Goal: Task Accomplishment & Management: Manage account settings

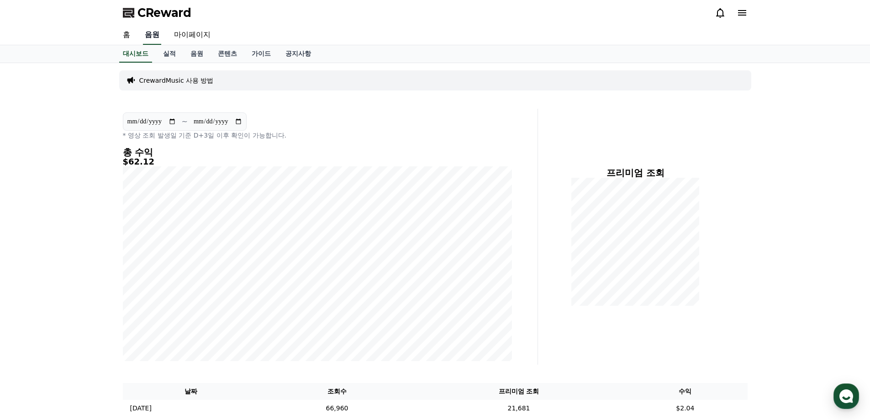
click at [153, 32] on link "음원" at bounding box center [152, 35] width 18 height 19
click at [191, 36] on link "마이페이지" at bounding box center [192, 35] width 51 height 19
select select "**********"
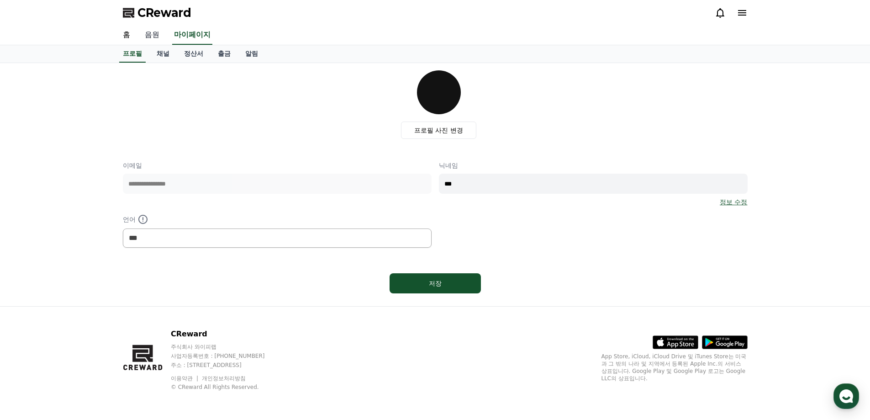
click at [152, 33] on link "음원" at bounding box center [152, 35] width 29 height 19
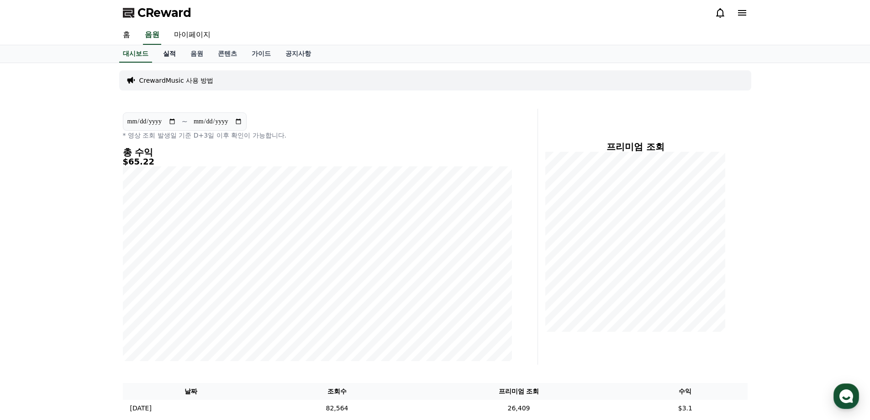
click at [170, 54] on link "실적" at bounding box center [169, 53] width 27 height 17
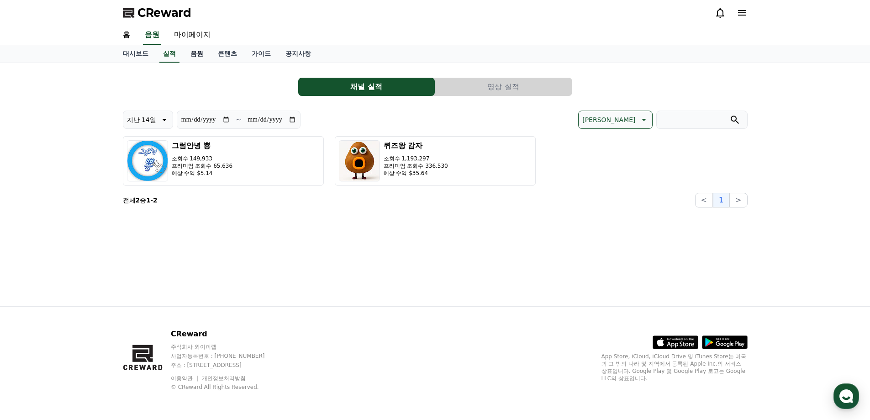
click at [194, 57] on link "음원" at bounding box center [196, 53] width 27 height 17
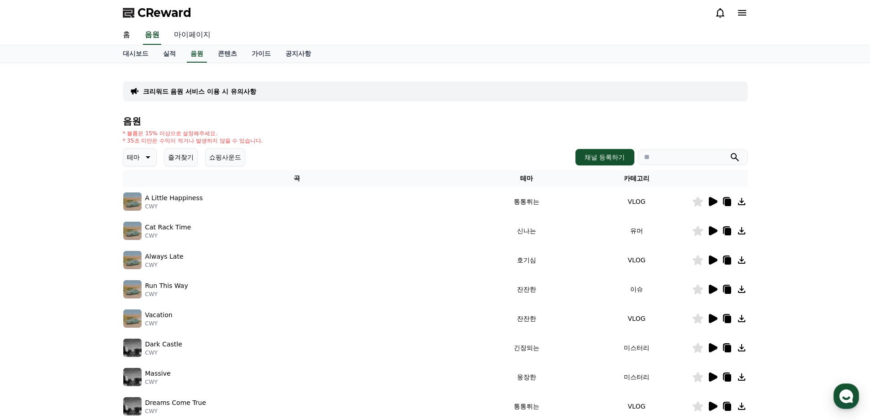
click at [194, 36] on link "마이페이지" at bounding box center [192, 35] width 51 height 19
select select "**********"
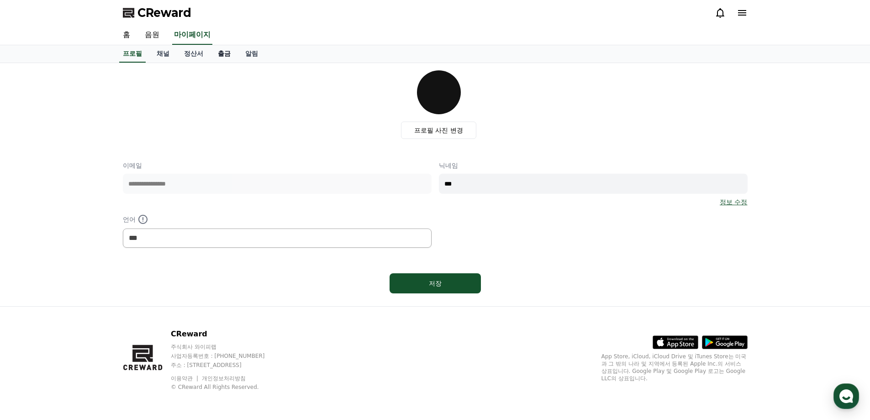
click at [226, 56] on link "출금" at bounding box center [224, 53] width 27 height 17
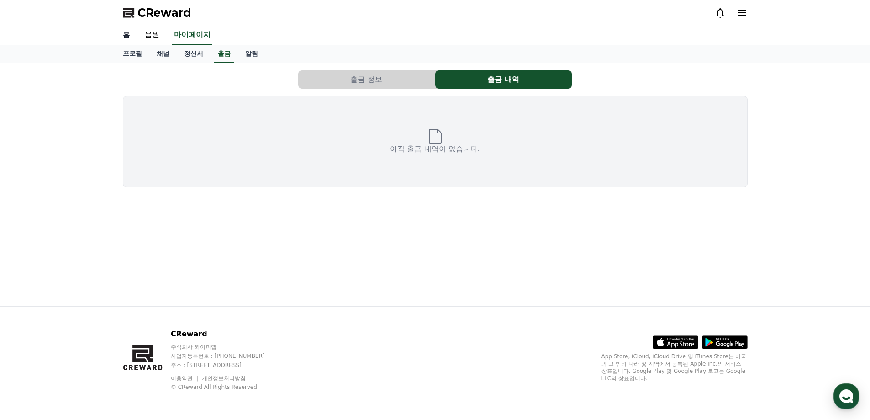
click at [123, 38] on link "홈" at bounding box center [127, 35] width 22 height 19
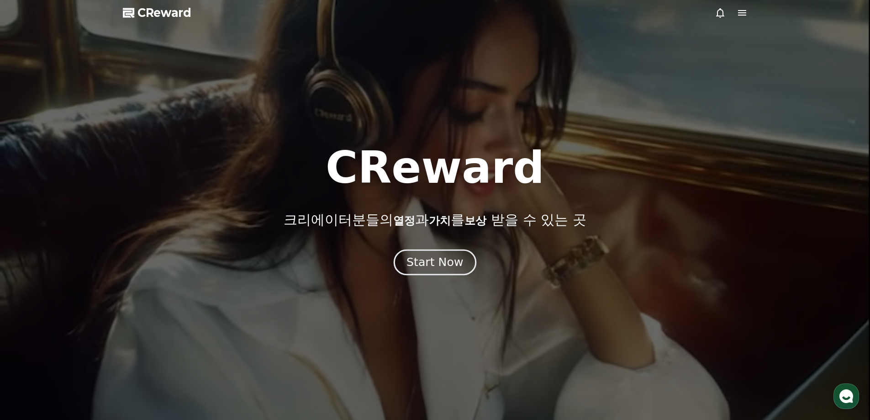
click at [434, 264] on div "Start Now" at bounding box center [435, 262] width 57 height 16
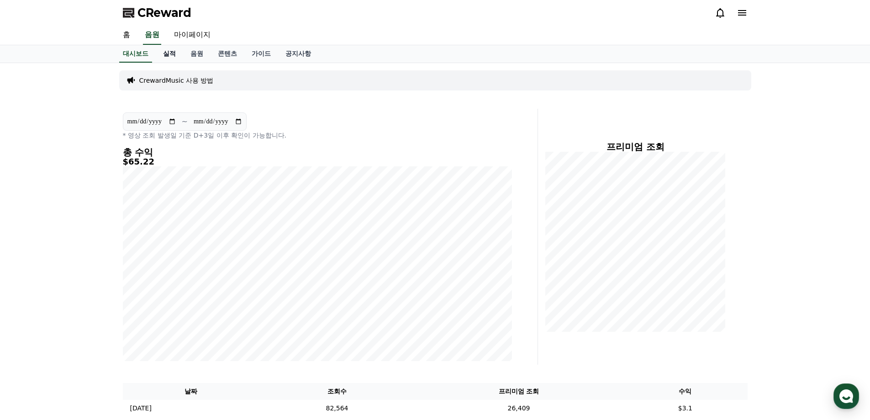
click at [173, 52] on link "실적" at bounding box center [169, 53] width 27 height 17
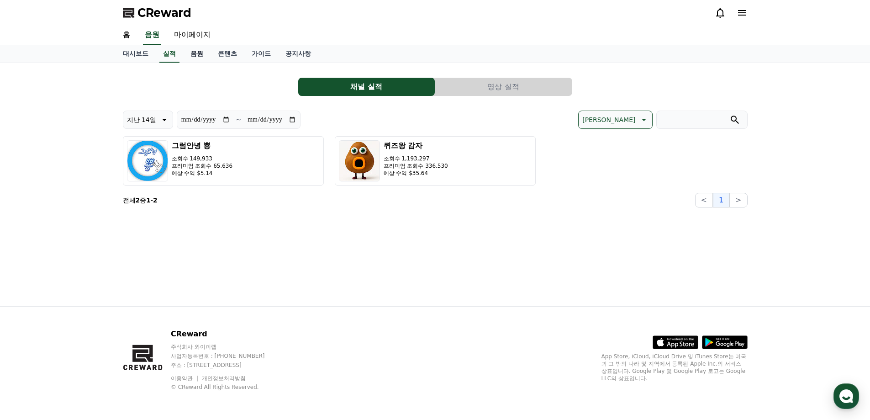
click at [195, 52] on link "음원" at bounding box center [196, 53] width 27 height 17
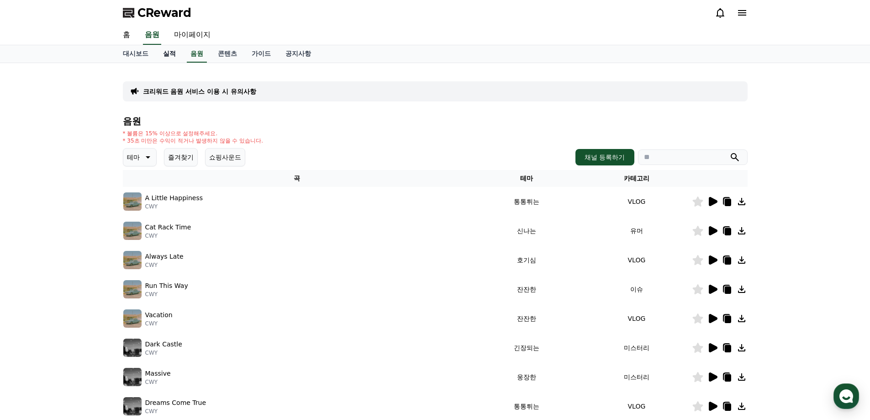
click at [173, 54] on link "실적" at bounding box center [169, 53] width 27 height 17
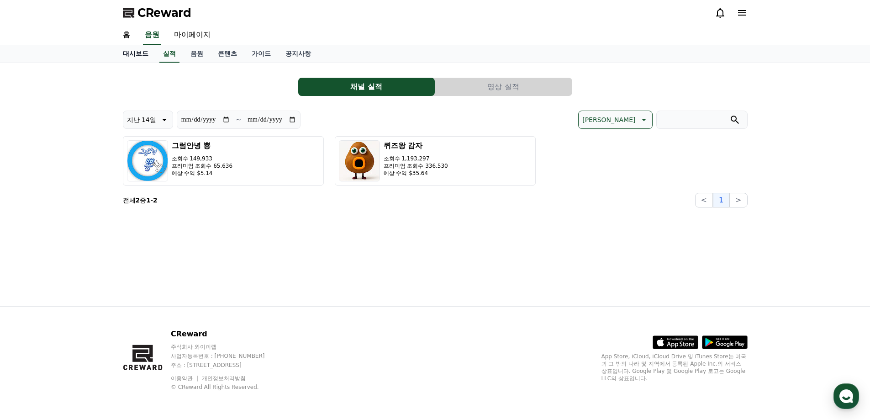
click at [136, 55] on link "대시보드" at bounding box center [136, 53] width 40 height 17
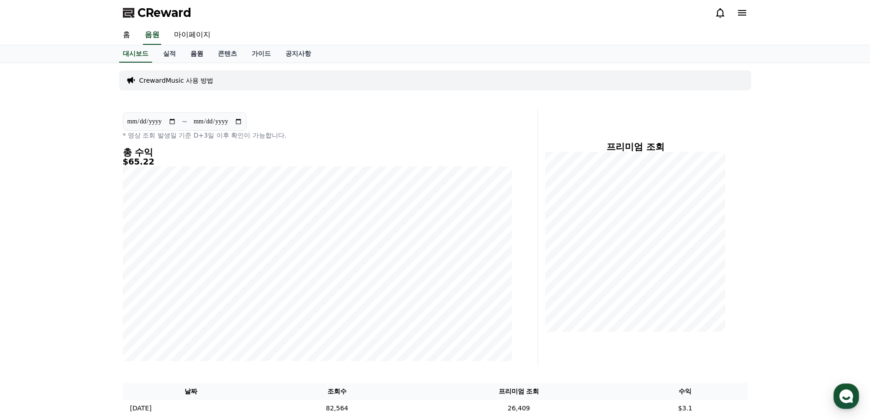
click at [198, 55] on link "음원" at bounding box center [196, 53] width 27 height 17
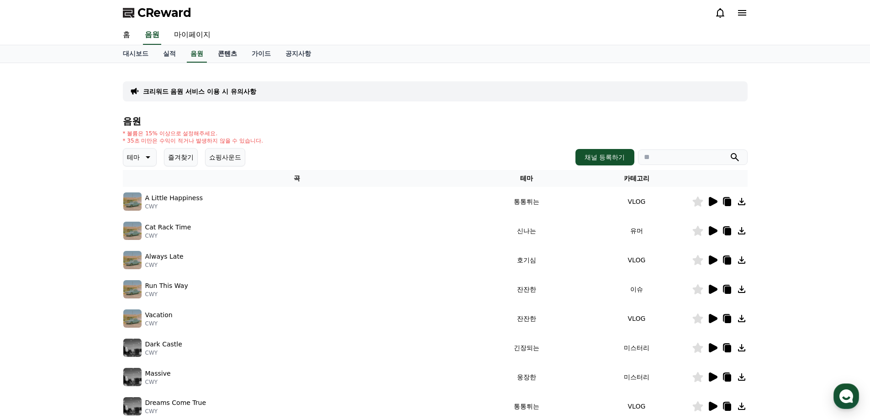
click at [221, 51] on link "콘텐츠" at bounding box center [228, 53] width 34 height 17
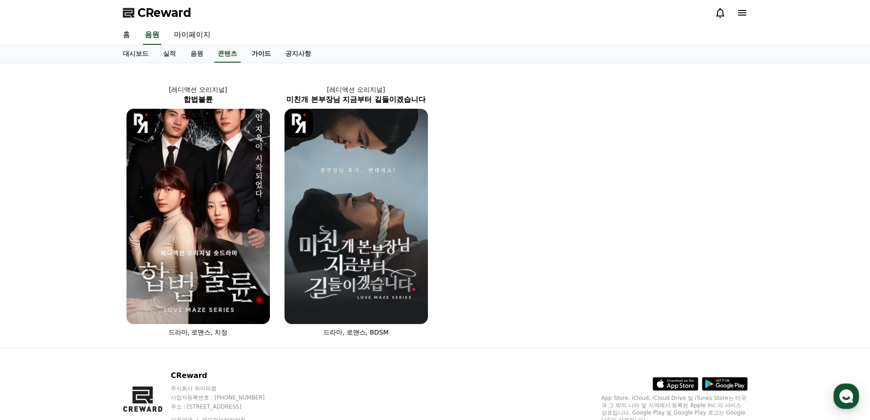
click at [266, 54] on link "가이드" at bounding box center [261, 53] width 34 height 17
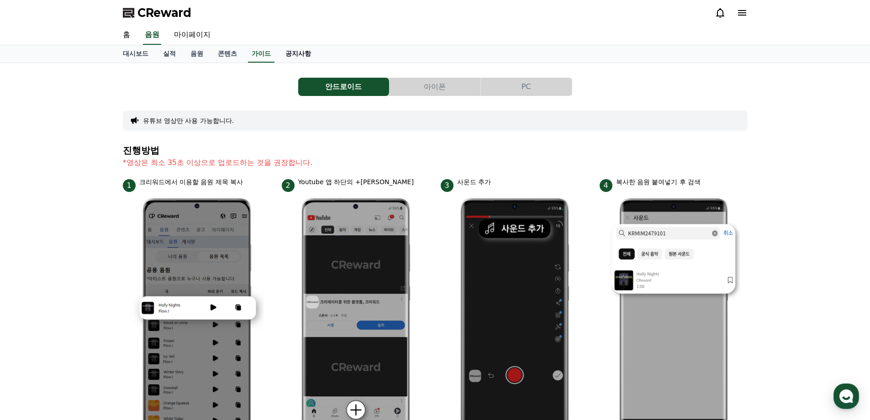
click at [291, 54] on link "공지사항" at bounding box center [298, 53] width 40 height 17
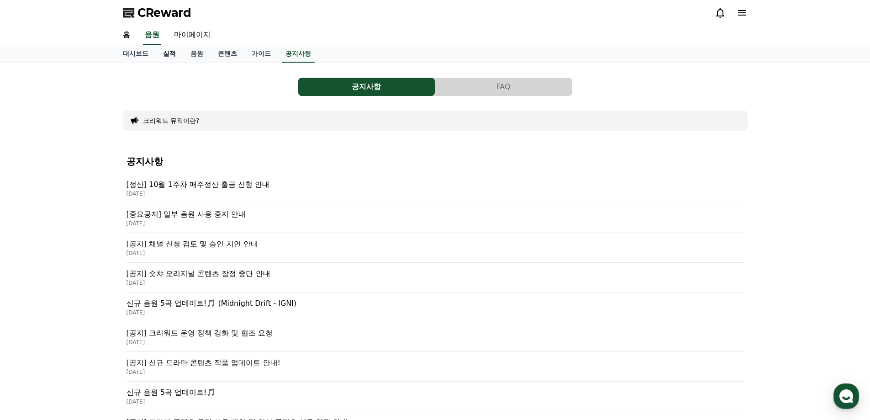
click at [175, 51] on link "실적" at bounding box center [169, 53] width 27 height 17
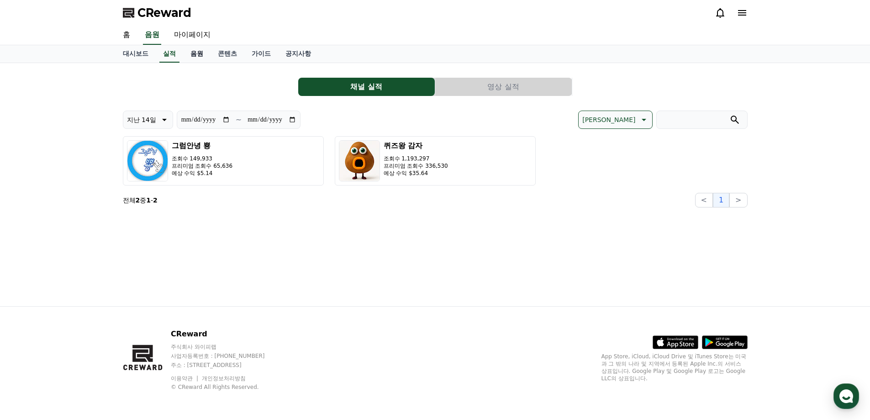
click at [195, 50] on link "음원" at bounding box center [196, 53] width 27 height 17
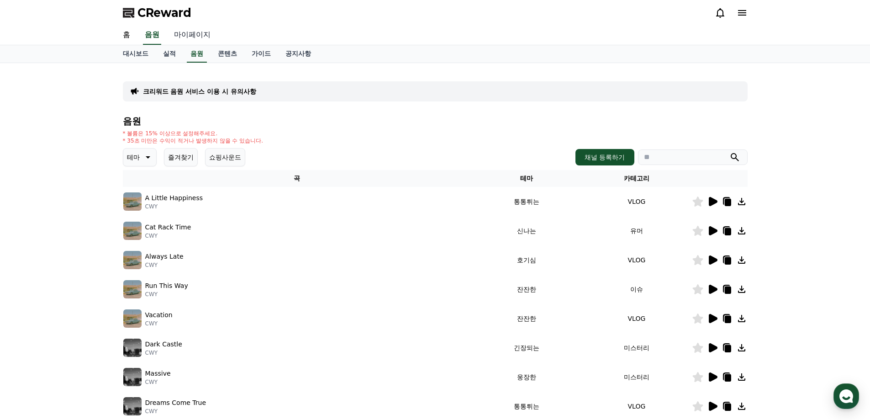
click at [195, 37] on link "마이페이지" at bounding box center [192, 35] width 51 height 19
select select "**********"
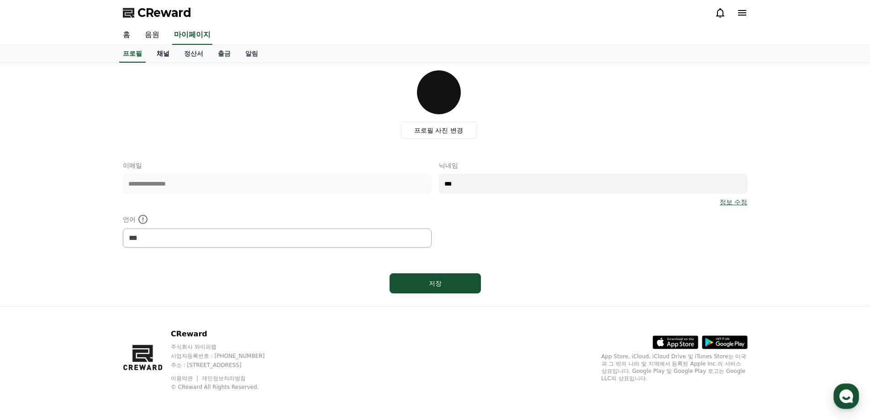
click at [164, 55] on link "채널" at bounding box center [162, 53] width 27 height 17
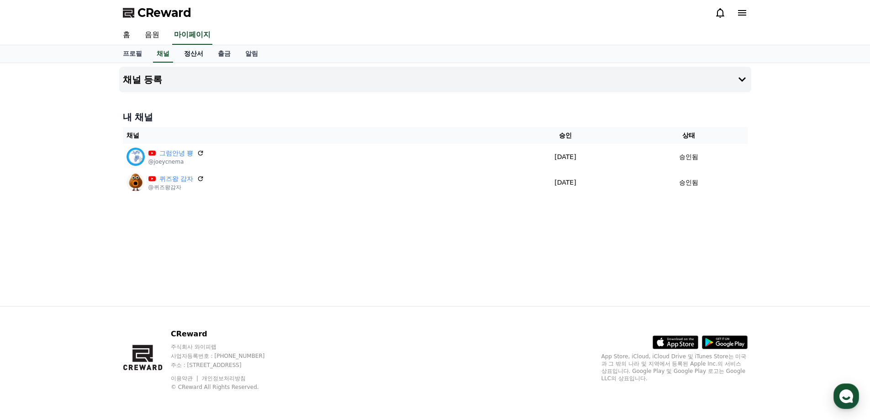
click at [193, 55] on link "정산서" at bounding box center [194, 53] width 34 height 17
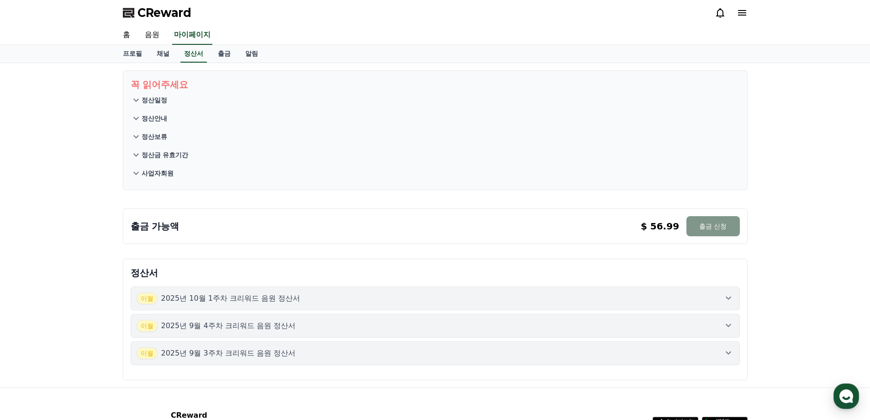
click at [719, 223] on button "출금 신청" at bounding box center [713, 226] width 53 height 20
